Goal: Navigation & Orientation: Find specific page/section

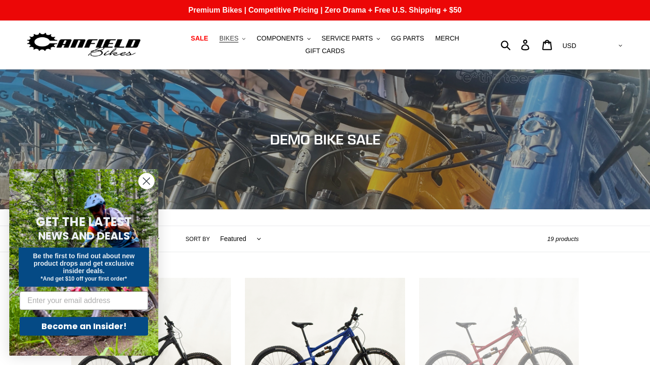
click at [244, 41] on icon ".cls-1{fill:#231f20}" at bounding box center [243, 38] width 3 height 3
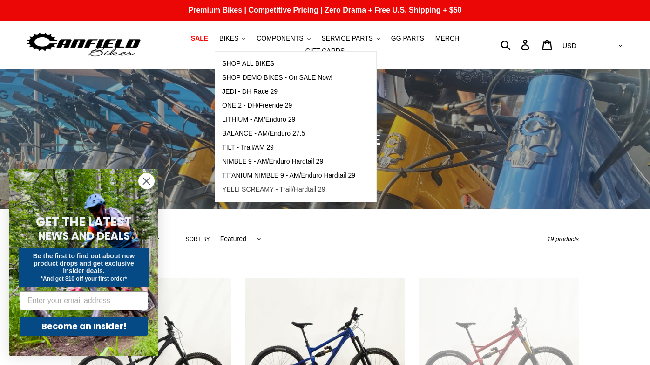
click at [285, 190] on span "YELLI SCREAMY - Trail/Hardtail 29" at bounding box center [273, 189] width 103 height 8
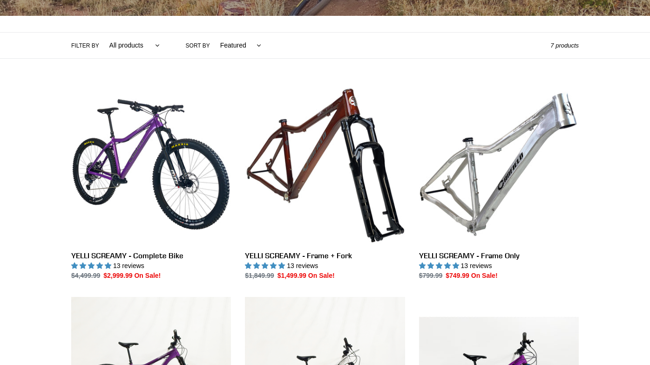
scroll to position [254, 0]
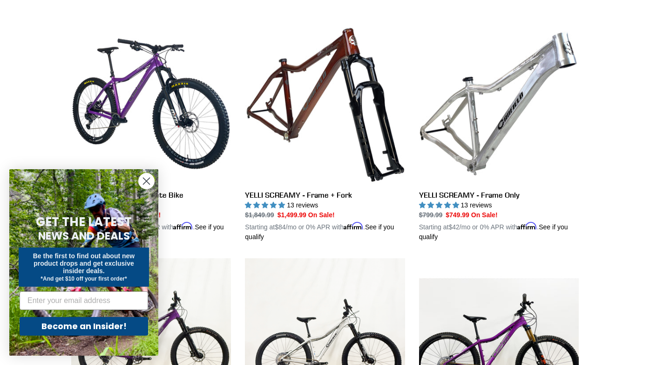
click at [145, 183] on circle "Close dialog" at bounding box center [146, 180] width 15 height 15
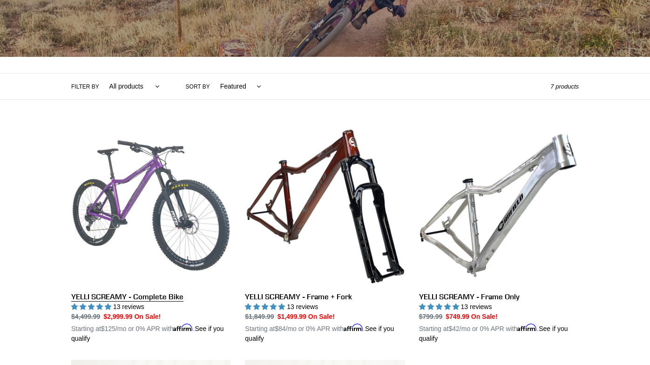
scroll to position [0, 0]
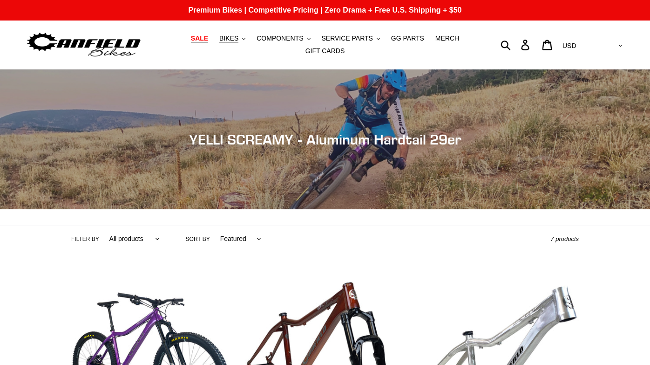
click at [208, 41] on span "SALE" at bounding box center [199, 38] width 17 height 8
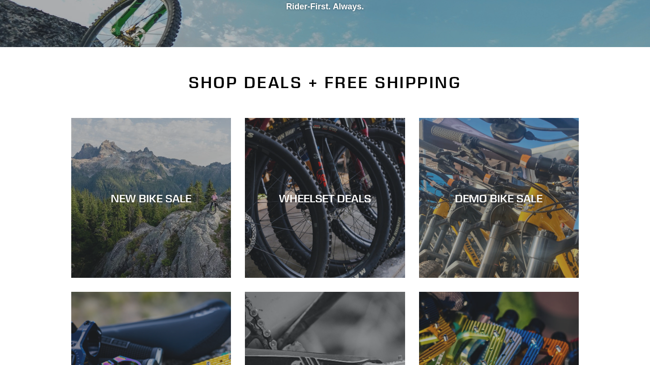
scroll to position [244, 0]
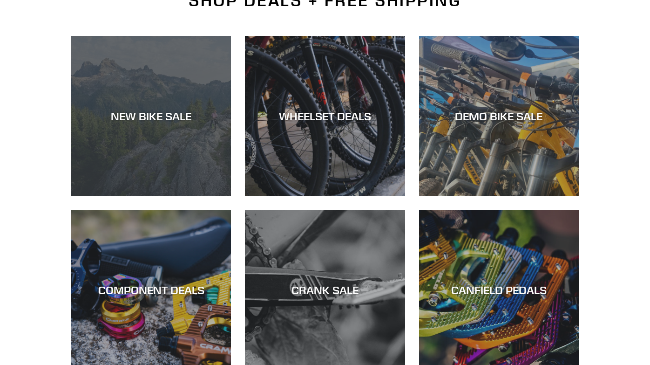
click at [183, 196] on div "NEW BIKE SALE" at bounding box center [151, 196] width 160 height 0
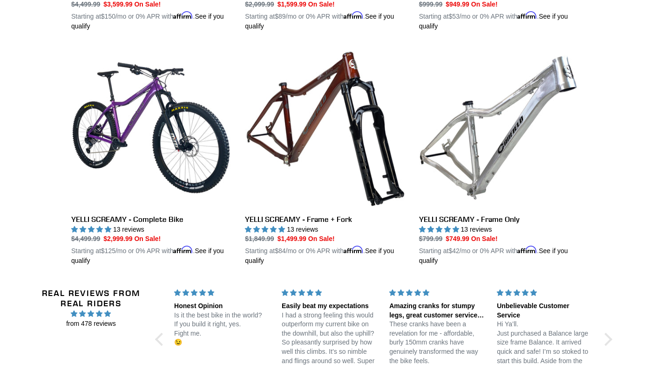
scroll to position [1938, 0]
